Goal: Task Accomplishment & Management: Manage account settings

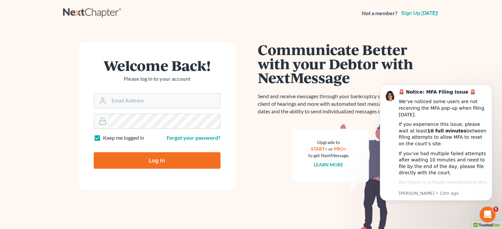
type input "[PERSON_NAME][EMAIL_ADDRESS][DOMAIN_NAME]"
click at [182, 159] on input "Log In" at bounding box center [157, 160] width 127 height 16
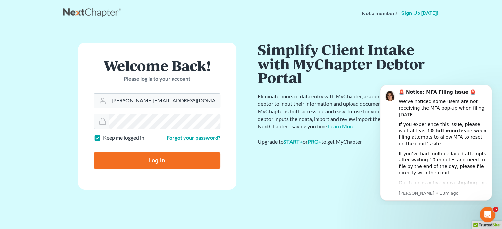
type input "Thinking..."
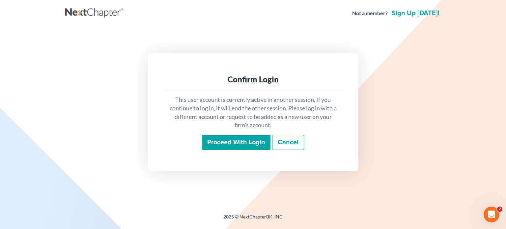
click at [253, 144] on input "Proceed with login" at bounding box center [236, 142] width 69 height 15
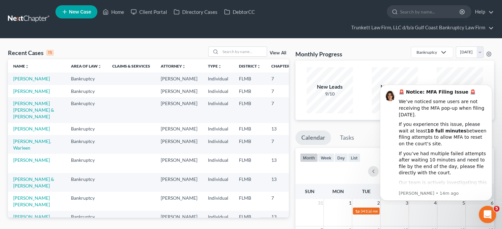
click at [494, 217] on html at bounding box center [486, 214] width 16 height 16
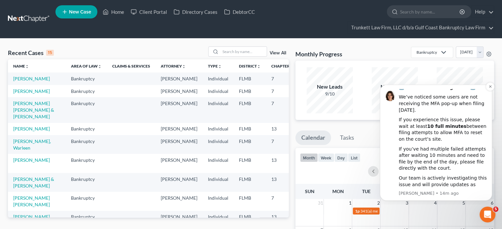
click at [467, 122] on div "If you experience this issue, please wait at least 10 full minutes between fili…" at bounding box center [442, 130] width 88 height 26
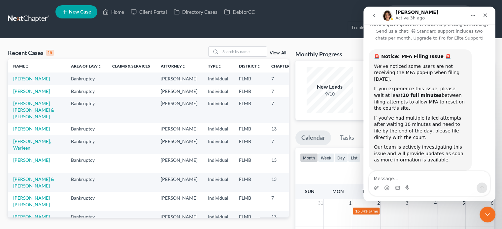
scroll to position [0, 0]
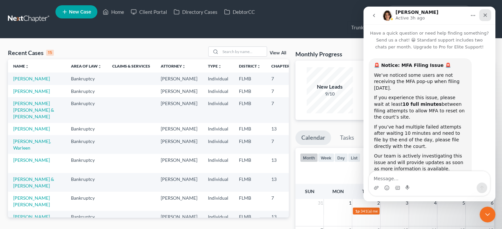
click at [484, 19] on div "Close" at bounding box center [485, 15] width 12 height 12
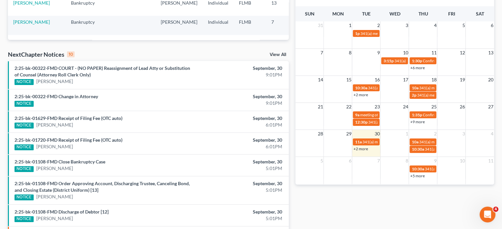
scroll to position [178, 0]
drag, startPoint x: 420, startPoint y: 138, endPoint x: 427, endPoint y: 151, distance: 15.1
click at [427, 151] on div "10:30a 341(a) meeting for Daniel Reiss & Rose Reiss" at bounding box center [422, 148] width 23 height 5
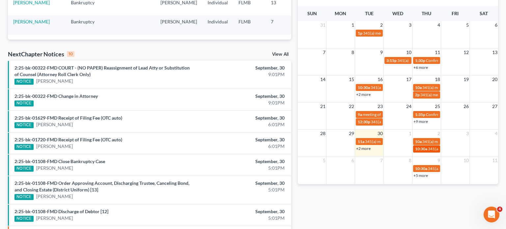
select select "Days"
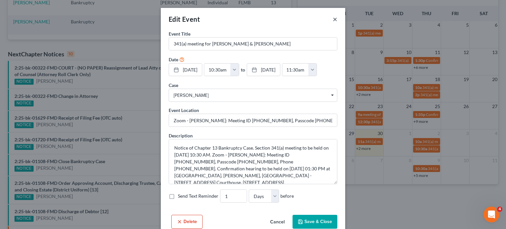
click at [335, 18] on div "Edit Event ×" at bounding box center [253, 19] width 185 height 22
click at [333, 19] on button "×" at bounding box center [335, 19] width 5 height 8
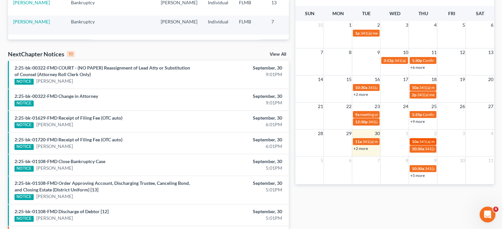
click at [429, 140] on span "341(a) meeting for [PERSON_NAME] & [PERSON_NAME]" at bounding box center [467, 141] width 99 height 5
select select "Days"
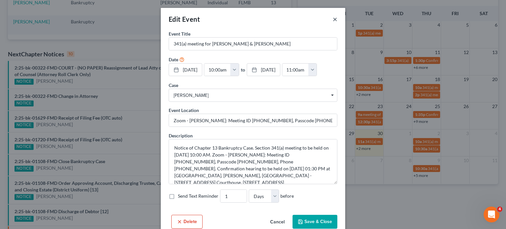
click at [334, 22] on button "×" at bounding box center [335, 19] width 5 height 8
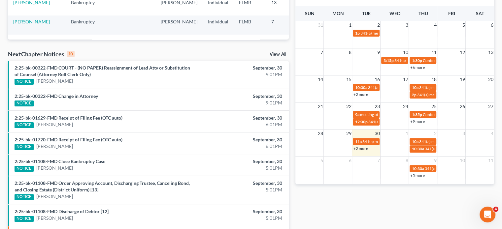
click at [416, 177] on link "+5 more" at bounding box center [417, 175] width 15 height 5
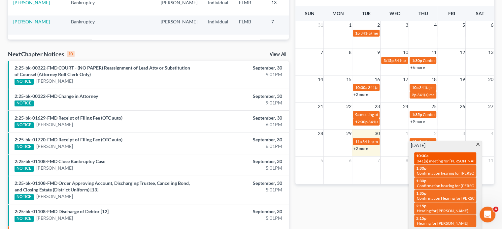
click at [456, 159] on span "341(a) meeting for [PERSON_NAME] & [PERSON_NAME]" at bounding box center [465, 161] width 99 height 5
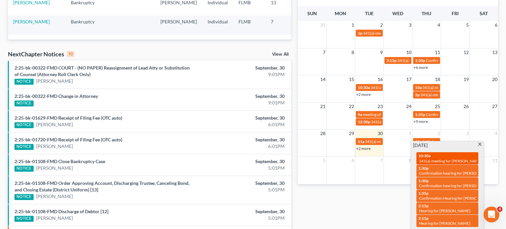
select select "Days"
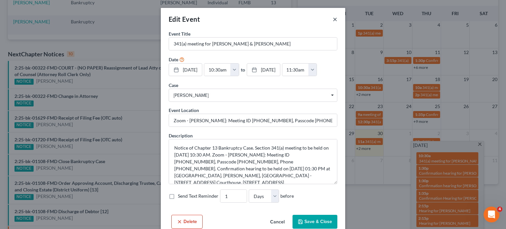
click at [333, 16] on button "×" at bounding box center [335, 19] width 5 height 8
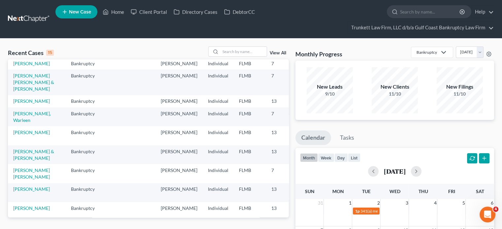
scroll to position [0, 0]
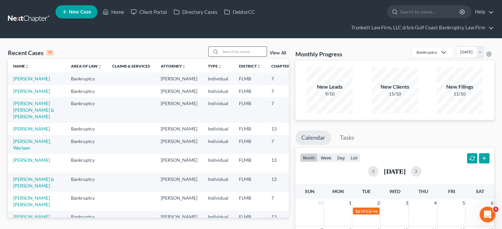
click at [244, 48] on input "search" at bounding box center [243, 52] width 46 height 10
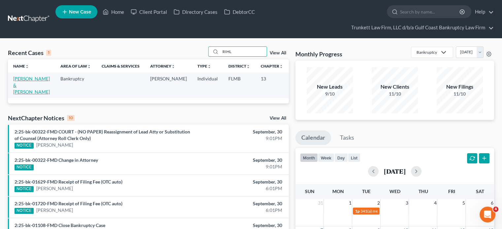
type input "RIHL"
click at [17, 85] on link "[PERSON_NAME] & [PERSON_NAME]" at bounding box center [31, 85] width 37 height 19
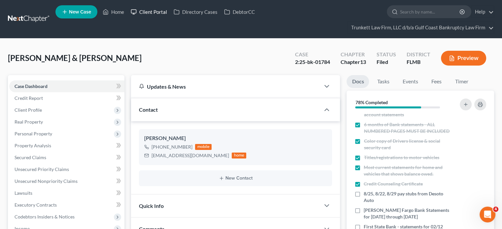
click at [154, 14] on link "Client Portal" at bounding box center [148, 12] width 43 height 12
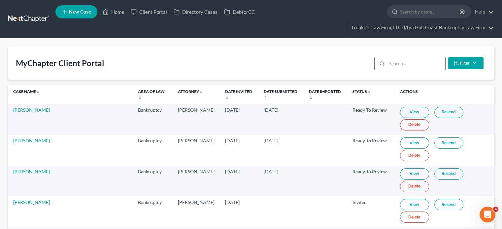
click at [404, 64] on input "search" at bounding box center [415, 63] width 58 height 13
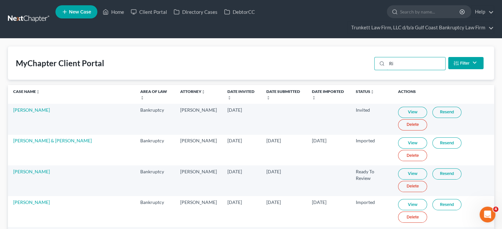
type input "R"
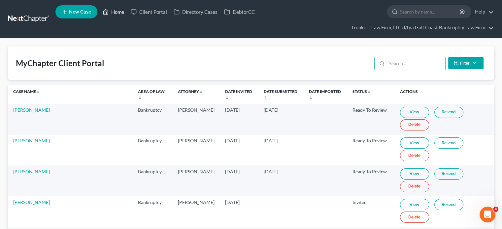
click at [111, 15] on link "Home" at bounding box center [113, 12] width 28 height 12
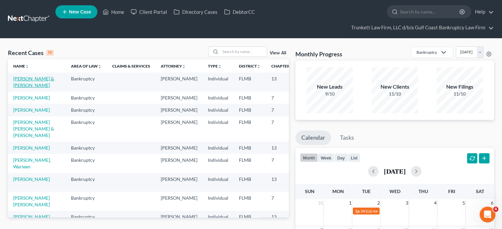
click at [18, 80] on link "[PERSON_NAME] & [PERSON_NAME]" at bounding box center [33, 82] width 41 height 12
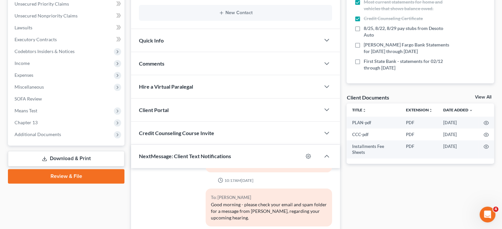
scroll to position [166, 0]
click at [369, 190] on div "Docs Tasks Events Fees Timer 78% Completed Nothing here yet! 2 most recent Tax …" at bounding box center [420, 112] width 154 height 406
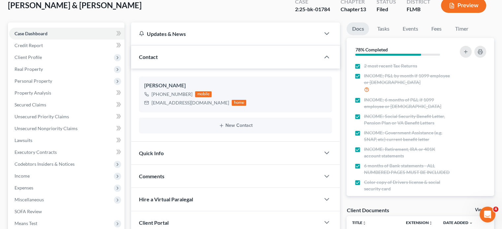
scroll to position [50, 0]
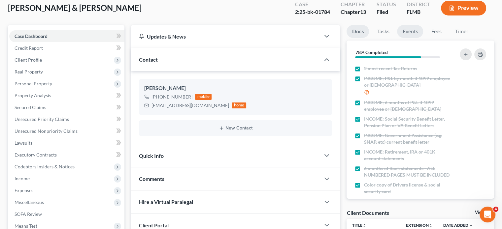
click at [409, 26] on link "Events" at bounding box center [410, 31] width 26 height 13
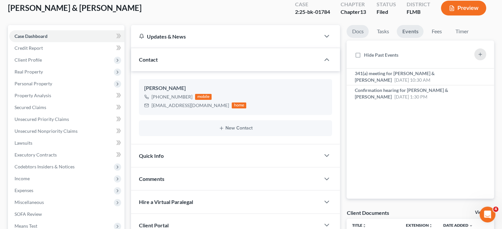
click at [362, 28] on link "Docs" at bounding box center [357, 31] width 22 height 13
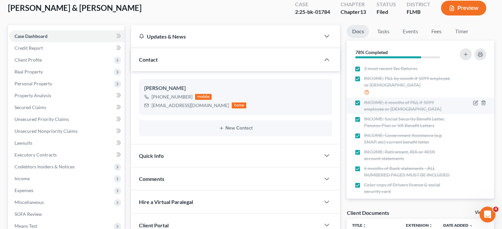
scroll to position [100, 0]
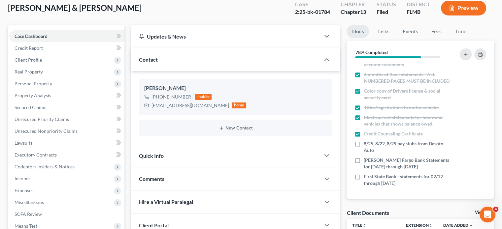
click at [346, 25] on link "Docs" at bounding box center [357, 31] width 22 height 13
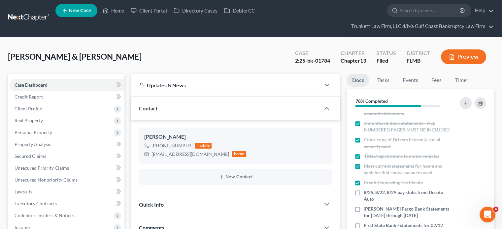
scroll to position [0, 0]
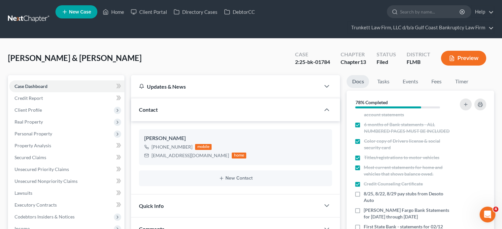
click at [43, 20] on link at bounding box center [29, 19] width 42 height 12
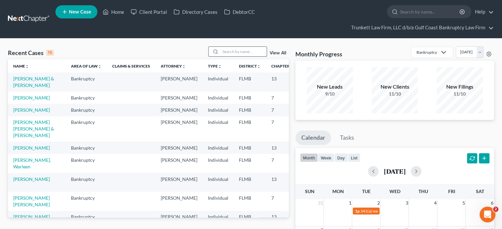
click at [244, 48] on input "search" at bounding box center [243, 52] width 46 height 10
type input "rose"
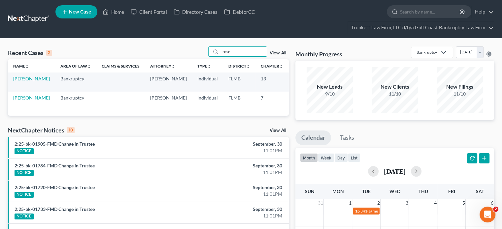
click at [17, 100] on link "Rose, Robert" at bounding box center [31, 98] width 37 height 6
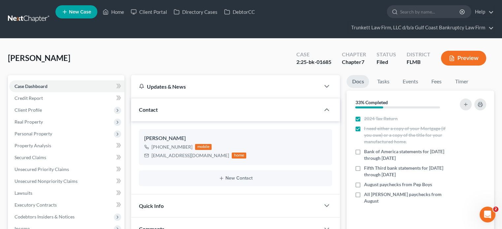
scroll to position [166, 0]
click at [421, 77] on link "Events" at bounding box center [410, 81] width 26 height 13
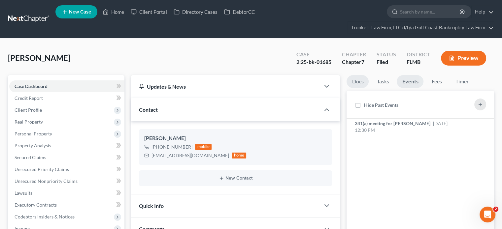
click at [359, 79] on link "Docs" at bounding box center [357, 81] width 22 height 13
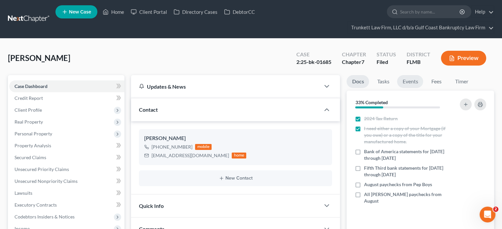
click at [410, 76] on link "Events" at bounding box center [410, 81] width 26 height 13
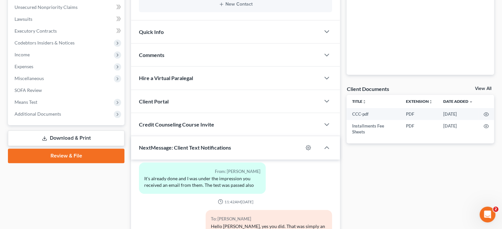
scroll to position [174, 0]
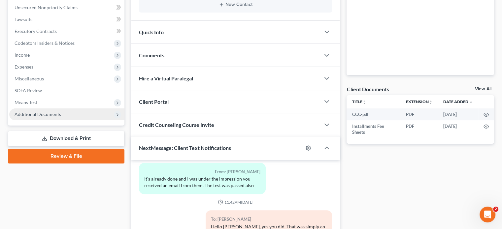
click at [71, 112] on span "Additional Documents" at bounding box center [66, 114] width 115 height 12
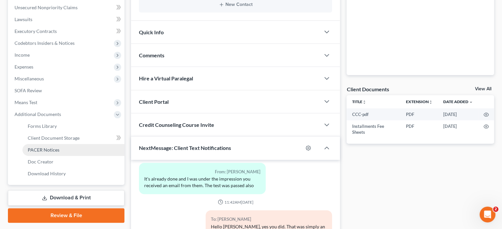
click at [50, 152] on span "PACER Notices" at bounding box center [44, 150] width 32 height 6
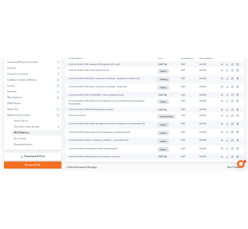
scroll to position [200, 0]
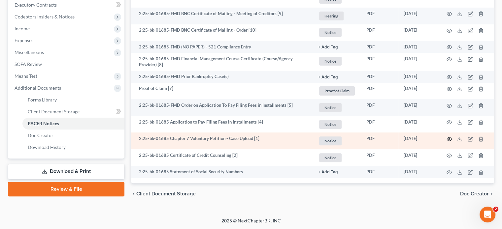
click at [447, 138] on icon "button" at bounding box center [448, 139] width 5 height 5
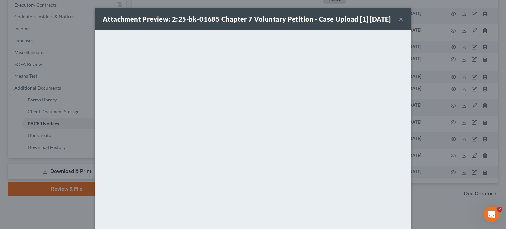
click at [399, 22] on button "×" at bounding box center [401, 19] width 5 height 8
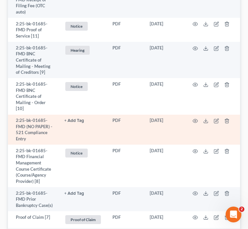
scroll to position [0, 0]
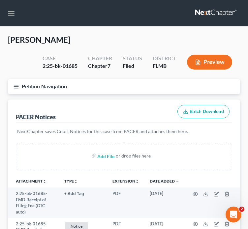
click at [16, 86] on icon "button" at bounding box center [16, 87] width 6 height 6
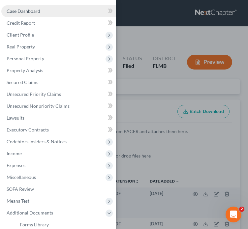
click at [50, 7] on link "Case Dashboard" at bounding box center [58, 11] width 115 height 12
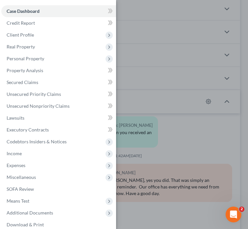
scroll to position [252, 0]
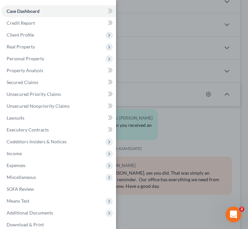
click at [193, 137] on div "Case Dashboard Payments Invoices Payments Payments Credit Report Client Profile" at bounding box center [124, 114] width 248 height 229
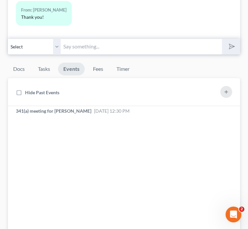
scroll to position [452, 0]
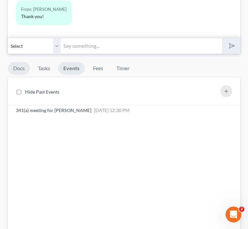
click at [23, 66] on link "Docs" at bounding box center [19, 68] width 22 height 13
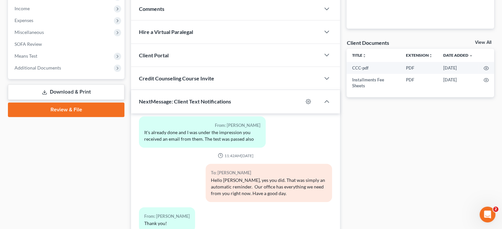
scroll to position [237, 0]
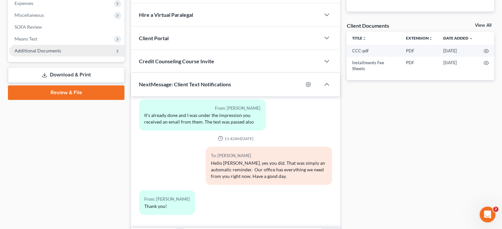
click at [43, 51] on span "Additional Documents" at bounding box center [38, 51] width 46 height 6
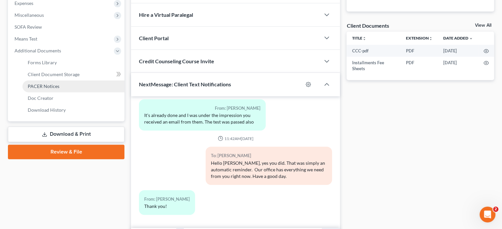
click at [51, 90] on link "PACER Notices" at bounding box center [73, 86] width 102 height 12
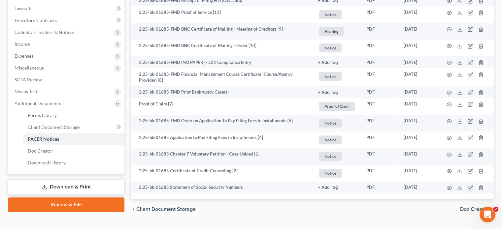
scroll to position [200, 0]
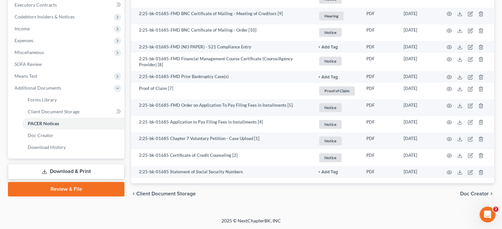
click at [296, 199] on div "chevron_left Client Document Storage Doc Creator chevron_right" at bounding box center [312, 193] width 363 height 21
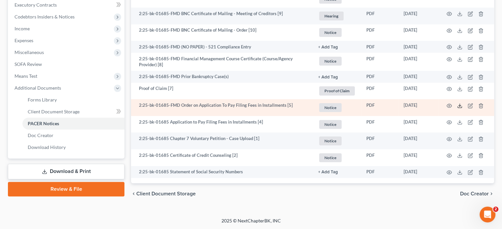
click at [460, 107] on icon at bounding box center [459, 105] width 5 height 5
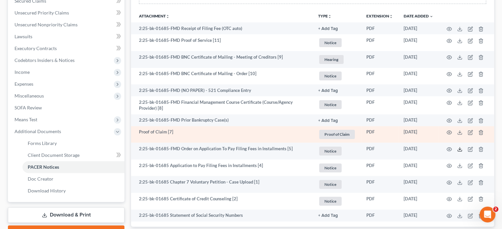
scroll to position [142, 0]
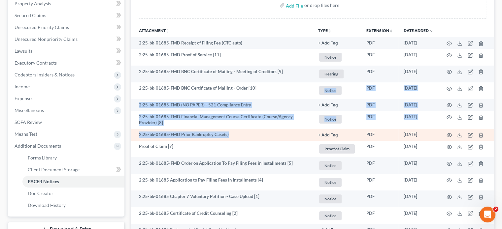
drag, startPoint x: 259, startPoint y: 97, endPoint x: 243, endPoint y: 136, distance: 41.5
click at [243, 136] on tbody "2:25-bk-01685-FMD Receipt of Filing Fee (OTC auto) + Add Tag Select an option o…" at bounding box center [312, 136] width 363 height 199
click at [251, 129] on td "2:25-bk-01685-FMD Prior Bankruptcy Case(s)" at bounding box center [222, 135] width 182 height 12
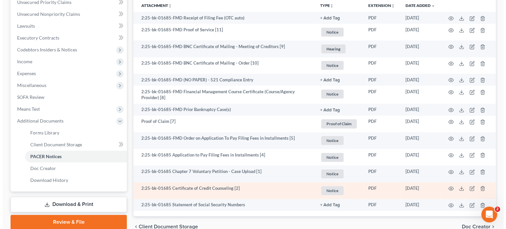
scroll to position [169, 0]
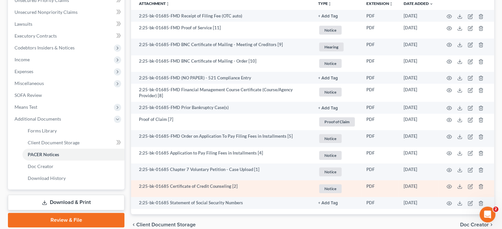
click at [298, 194] on td "2:25-bk-01685 Certificate of Credit Counseling [2]" at bounding box center [222, 188] width 182 height 17
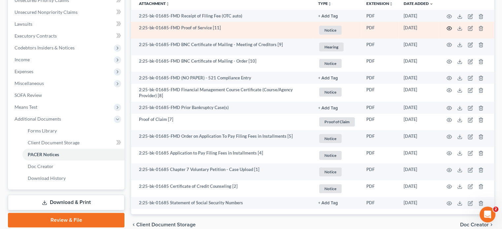
click at [447, 27] on icon "button" at bounding box center [448, 28] width 5 height 5
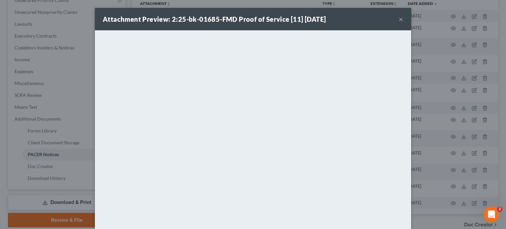
click at [399, 17] on button "×" at bounding box center [401, 19] width 5 height 8
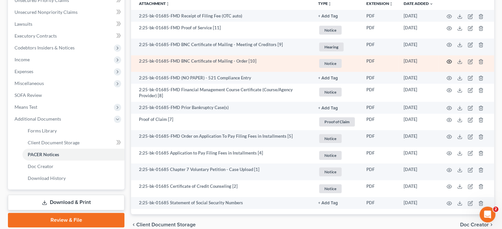
click at [448, 61] on circle "button" at bounding box center [448, 61] width 1 height 1
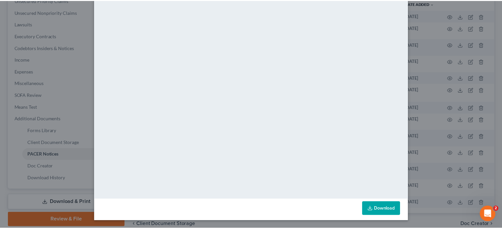
scroll to position [0, 0]
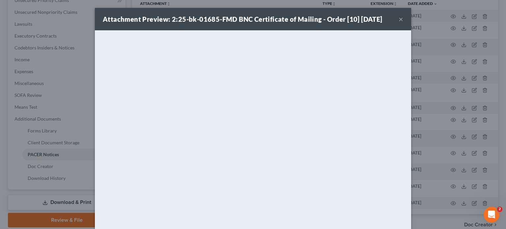
click at [400, 19] on button "×" at bounding box center [401, 19] width 5 height 8
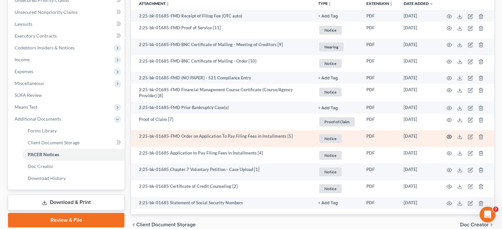
click at [446, 137] on icon "button" at bounding box center [448, 136] width 5 height 5
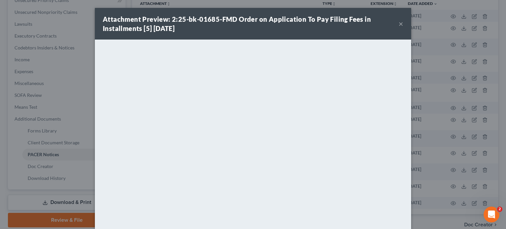
click at [396, 24] on div "Attachment Preview: 2:25-bk-01685-FMD Order on Application To Pay Filing Fees i…" at bounding box center [251, 24] width 296 height 18
click at [396, 23] on div "Attachment Preview: 2:25-bk-01685-FMD Order on Application To Pay Filing Fees i…" at bounding box center [251, 24] width 296 height 18
click at [399, 23] on button "×" at bounding box center [401, 24] width 5 height 8
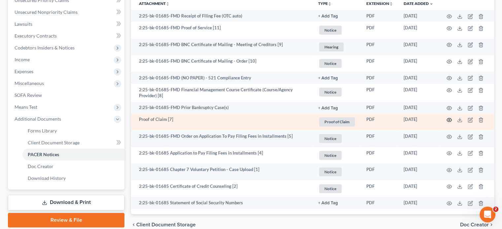
click at [450, 119] on icon "button" at bounding box center [448, 119] width 5 height 5
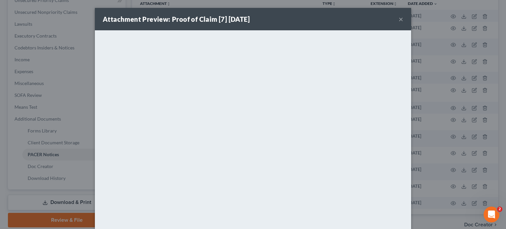
drag, startPoint x: 403, startPoint y: 109, endPoint x: 397, endPoint y: 23, distance: 85.9
click at [399, 23] on button "×" at bounding box center [401, 19] width 5 height 8
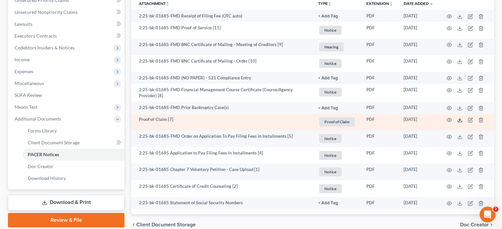
click at [457, 121] on icon at bounding box center [459, 121] width 4 height 1
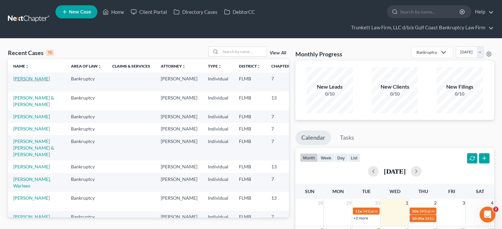
click at [22, 81] on link "[PERSON_NAME]" at bounding box center [31, 79] width 37 height 6
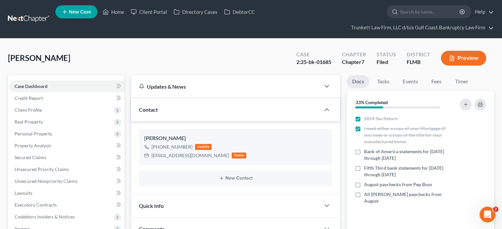
scroll to position [166, 0]
drag, startPoint x: 197, startPoint y: 155, endPoint x: 152, endPoint y: 157, distance: 45.5
click at [152, 157] on div "[EMAIL_ADDRESS][DOMAIN_NAME]" at bounding box center [189, 155] width 77 height 7
copy div "[EMAIL_ADDRESS][DOMAIN_NAME]"
